Goal: Task Accomplishment & Management: Use online tool/utility

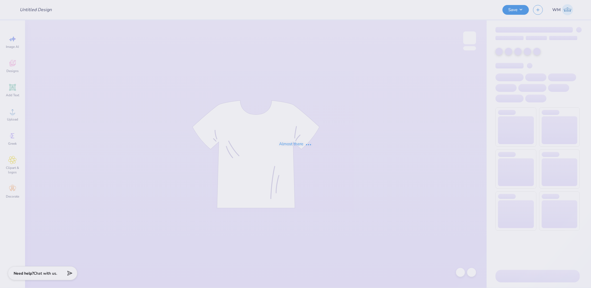
type input "Erin Schulz : SUNY College at Geneseo"
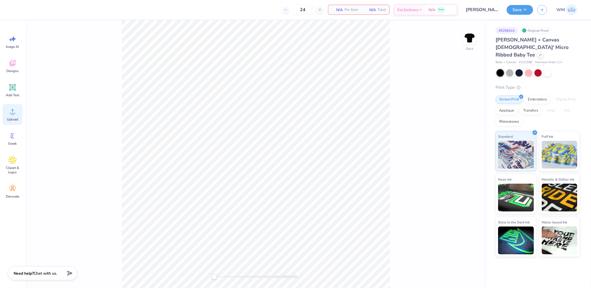
click at [17, 112] on div "Upload" at bounding box center [13, 114] width 20 height 21
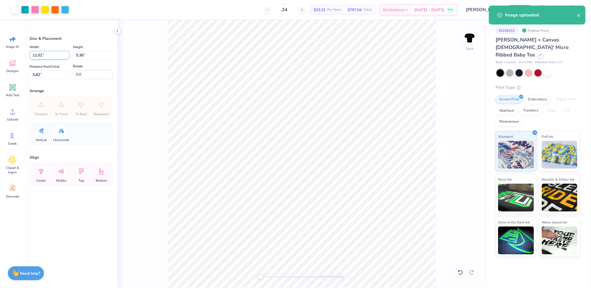
click at [53, 54] on input "11.02" at bounding box center [49, 55] width 40 height 9
type input "8.00"
type input "3.89"
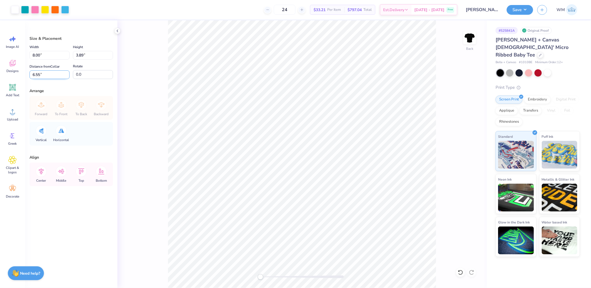
click at [45, 76] on input "6.55" at bounding box center [49, 74] width 40 height 9
type input "3"
click at [70, 89] on div "Arrange" at bounding box center [70, 91] width 83 height 6
click at [49, 77] on input "3.00" at bounding box center [49, 74] width 40 height 9
type input "2"
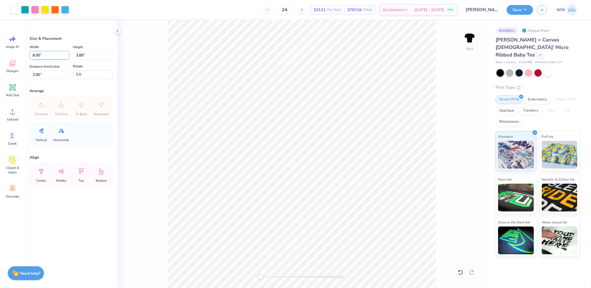
click at [46, 53] on input "8.00" at bounding box center [49, 55] width 40 height 9
type input "7.00"
type input "3.40"
type input "2.24"
click at [48, 52] on input "7.00" at bounding box center [49, 55] width 40 height 9
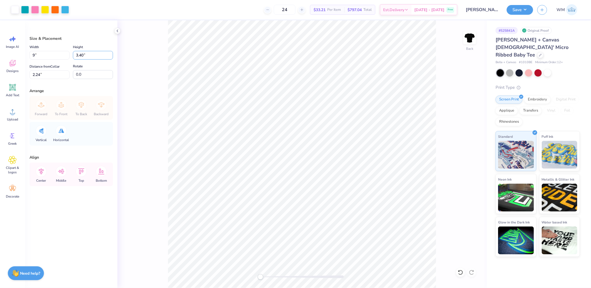
type input "9.00"
type input "4.38"
click at [46, 74] on input "1.76" at bounding box center [49, 74] width 40 height 9
type input "2"
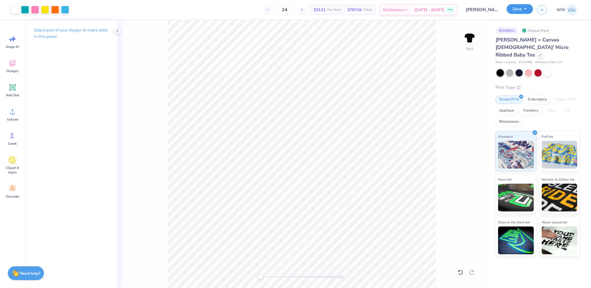
click at [518, 9] on button "Save" at bounding box center [519, 9] width 26 height 10
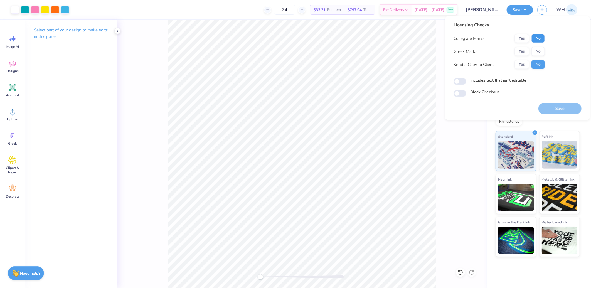
click at [536, 37] on button "No" at bounding box center [537, 38] width 13 height 9
click at [538, 47] on button "No" at bounding box center [537, 51] width 13 height 9
click at [522, 65] on button "Yes" at bounding box center [522, 64] width 14 height 9
click at [461, 80] on input "Includes text that isn't editable" at bounding box center [459, 81] width 13 height 7
checkbox input "true"
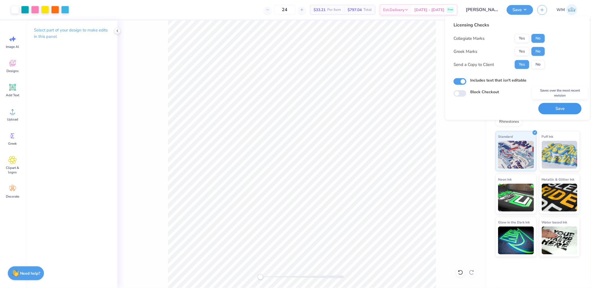
click at [552, 109] on button "Save" at bounding box center [559, 108] width 43 height 11
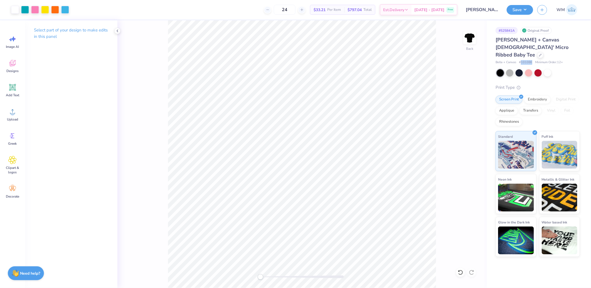
drag, startPoint x: 521, startPoint y: 54, endPoint x: 533, endPoint y: 53, distance: 11.4
click at [533, 60] on div "Bella + Canvas # 1010BE Minimum Order: 12 +" at bounding box center [537, 62] width 84 height 5
copy span "1010BE"
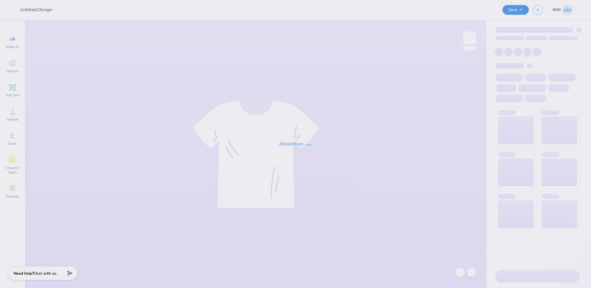
type input "SGA Homecoming/PR Merch"
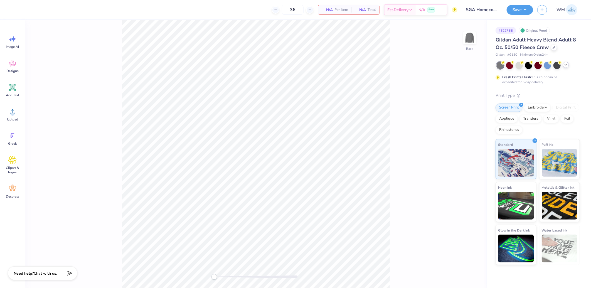
click at [565, 63] on icon at bounding box center [565, 65] width 4 height 4
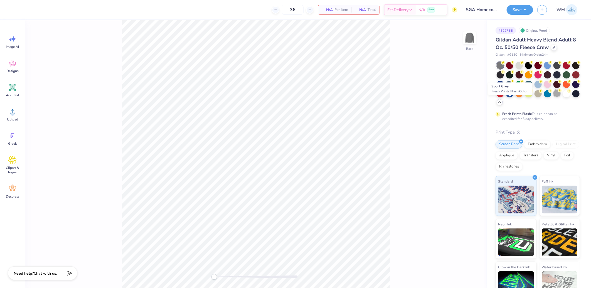
click at [553, 97] on div at bounding box center [556, 93] width 7 height 7
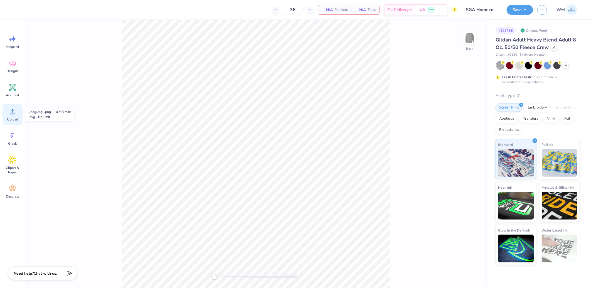
click at [13, 113] on circle at bounding box center [13, 114] width 4 height 4
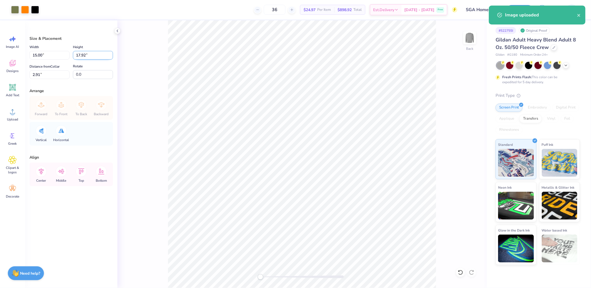
click at [89, 55] on input "17.92" at bounding box center [93, 55] width 40 height 9
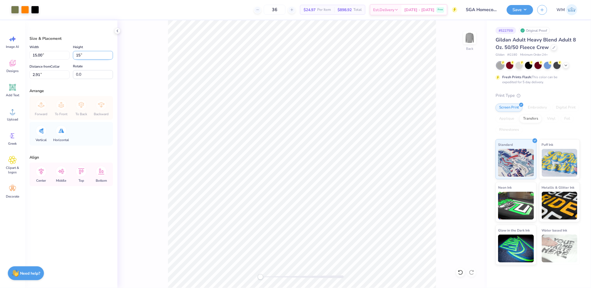
type input "15"
type input "12.55"
type input "15.00"
type input "4.38"
drag, startPoint x: 48, startPoint y: 54, endPoint x: 60, endPoint y: 55, distance: 12.3
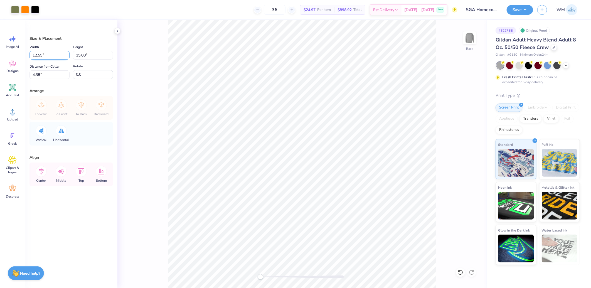
click at [48, 54] on input "12.55" at bounding box center [49, 55] width 40 height 9
type input "12.50"
type input "14.94"
click at [49, 74] on input "4.41" at bounding box center [49, 74] width 40 height 9
type input "2"
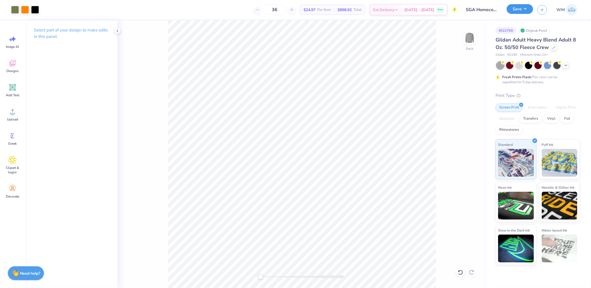
click at [527, 11] on button "Save" at bounding box center [519, 9] width 26 height 10
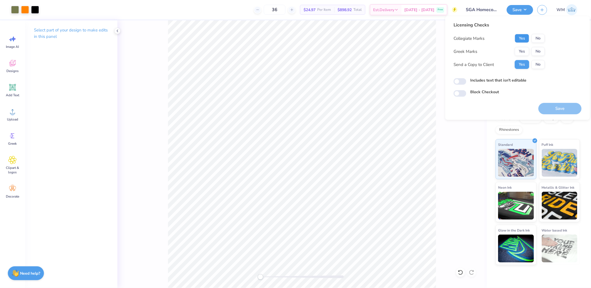
click at [526, 38] on button "Yes" at bounding box center [522, 38] width 14 height 9
click at [538, 50] on button "No" at bounding box center [537, 51] width 13 height 9
click at [457, 81] on input "Includes text that isn't editable" at bounding box center [459, 81] width 13 height 7
checkbox input "true"
click at [550, 105] on button "Save" at bounding box center [559, 108] width 43 height 11
